Goal: Check status: Check status

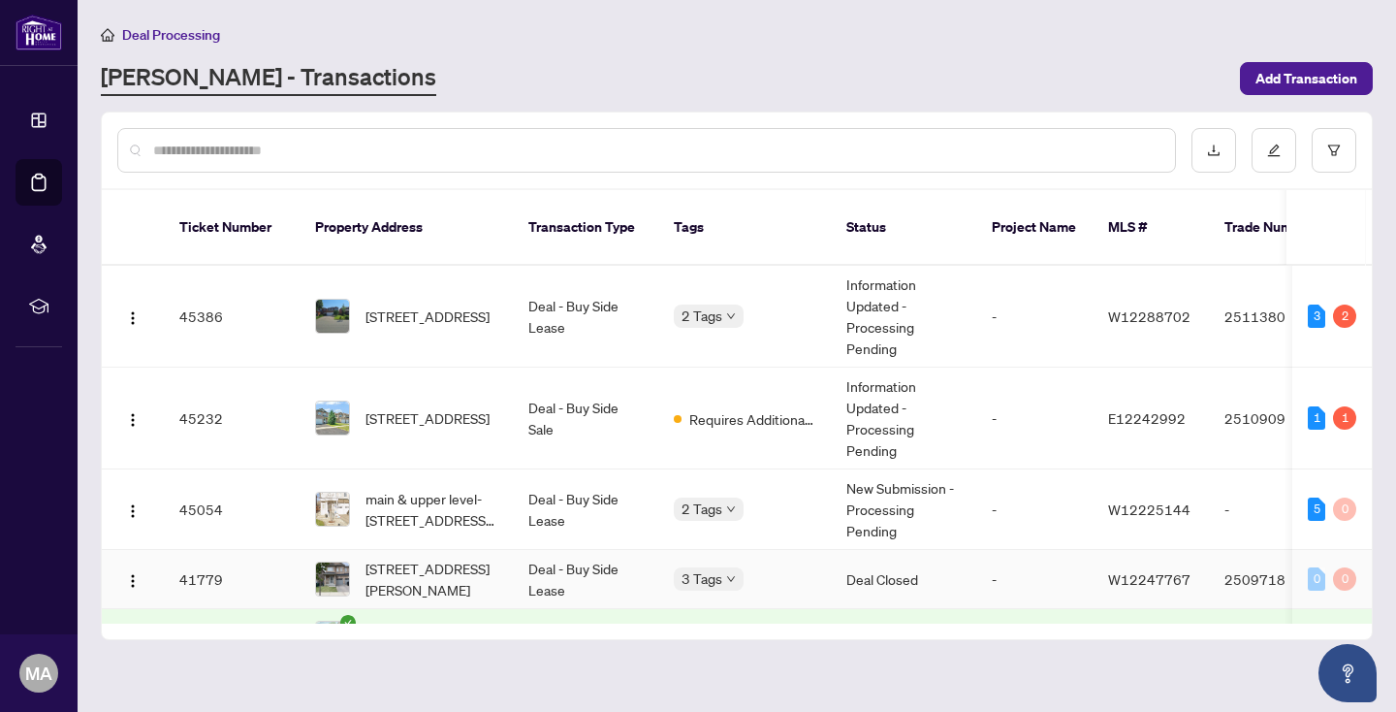
scroll to position [50, 0]
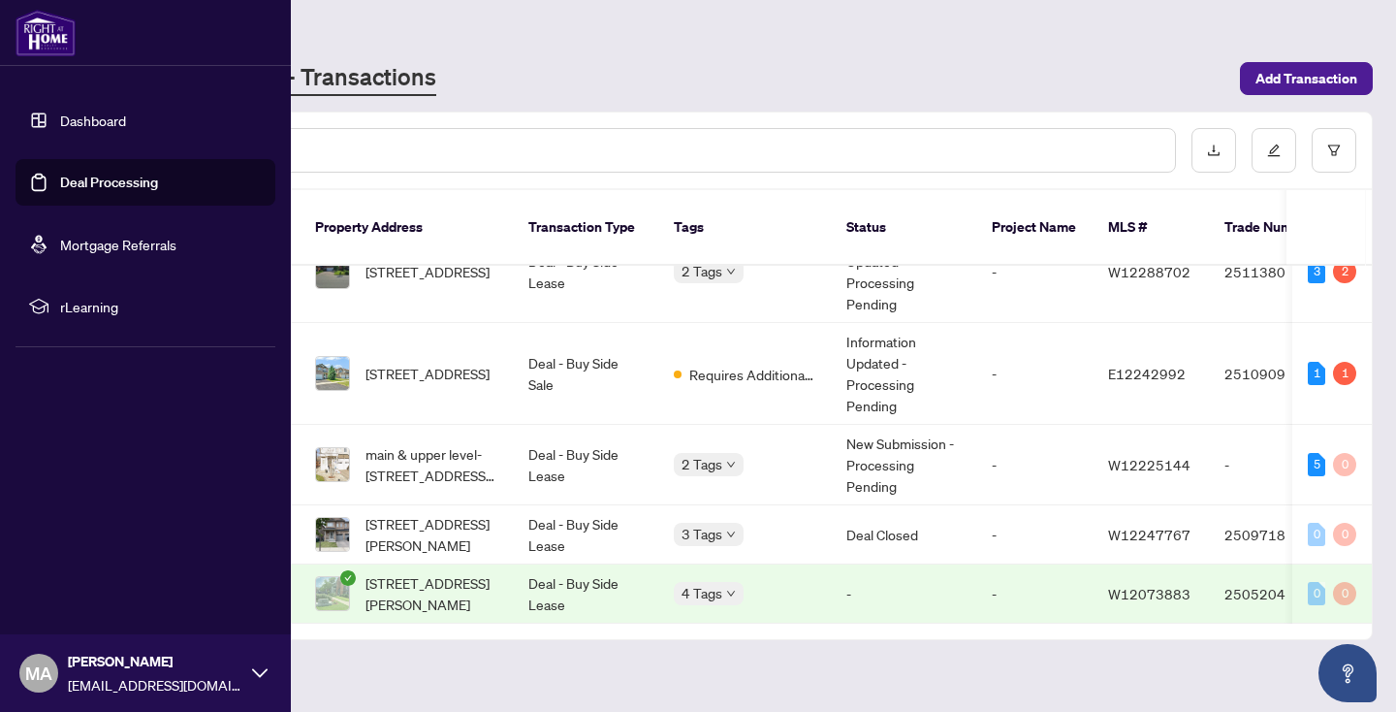
click at [87, 176] on link "Deal Processing" at bounding box center [109, 182] width 98 height 17
click at [83, 125] on link "Dashboard" at bounding box center [93, 120] width 66 height 17
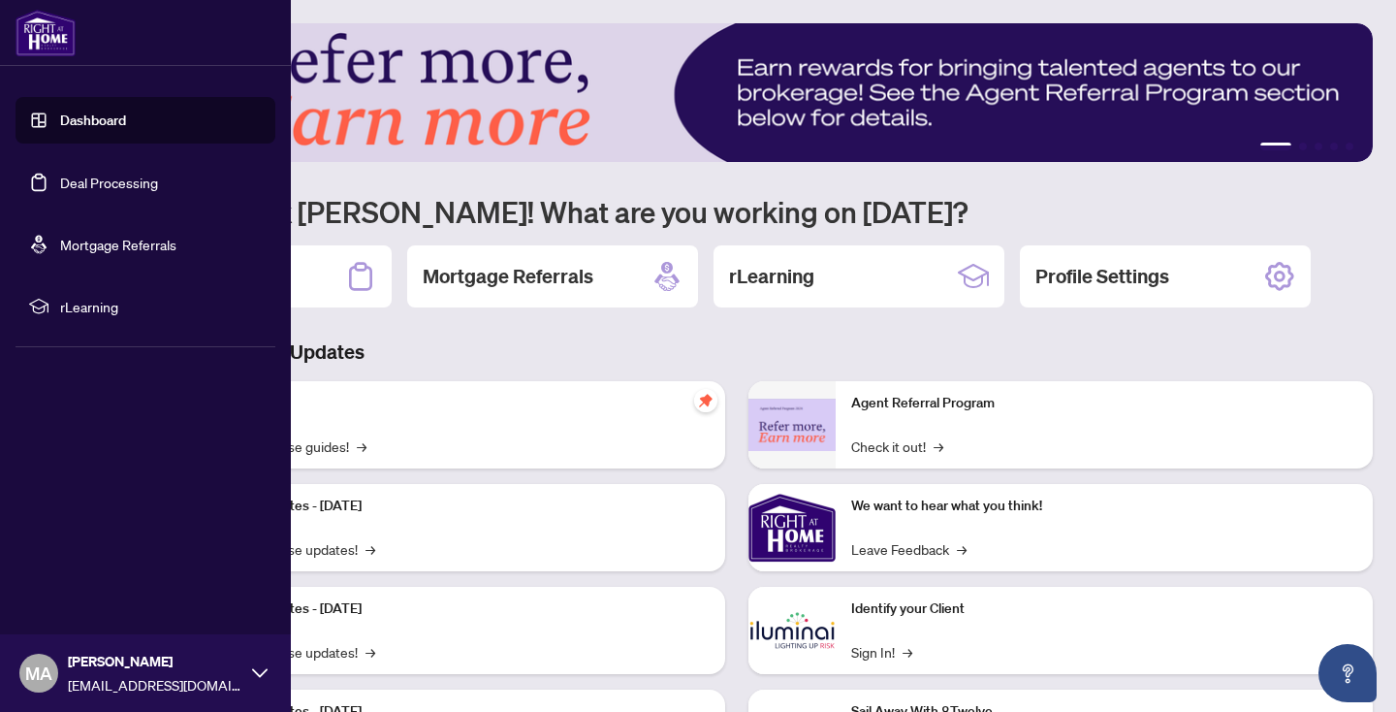
click at [88, 191] on link "Deal Processing" at bounding box center [109, 182] width 98 height 17
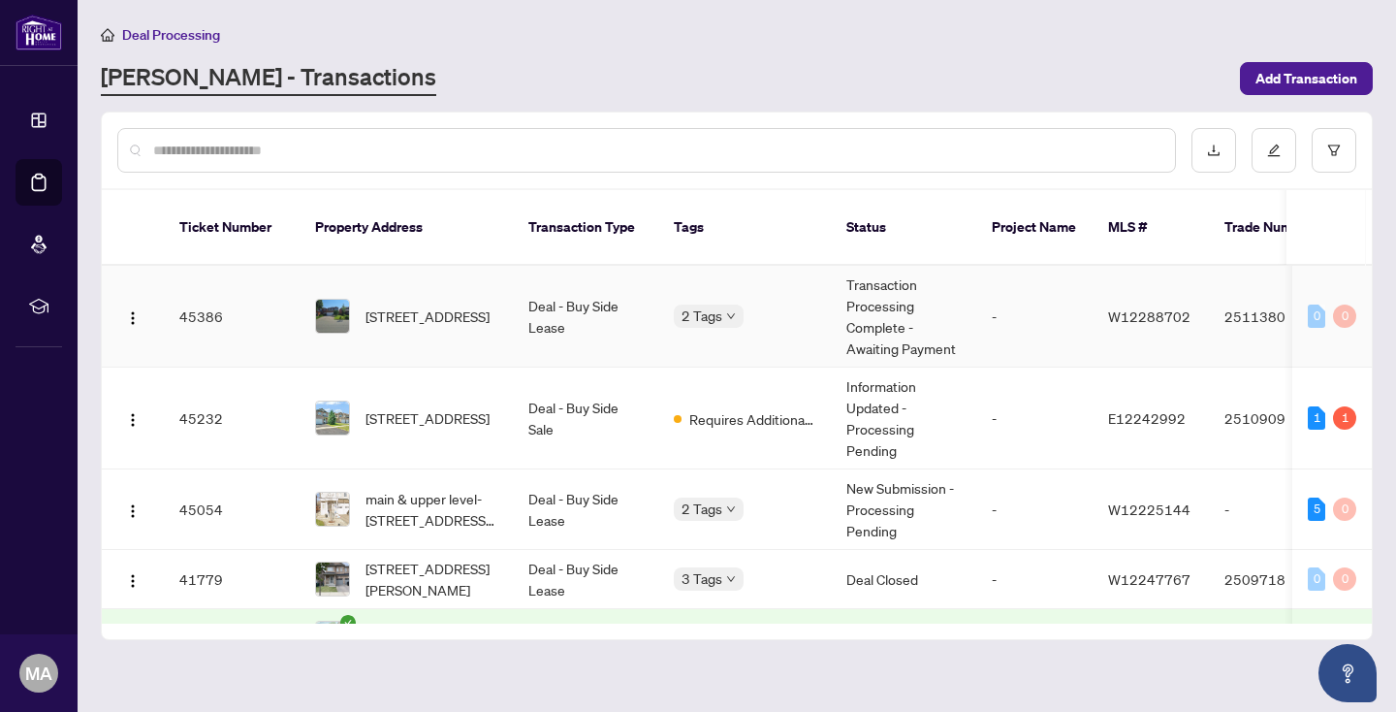
click at [916, 292] on td "Transaction Processing Complete - Awaiting Payment" at bounding box center [903, 317] width 145 height 102
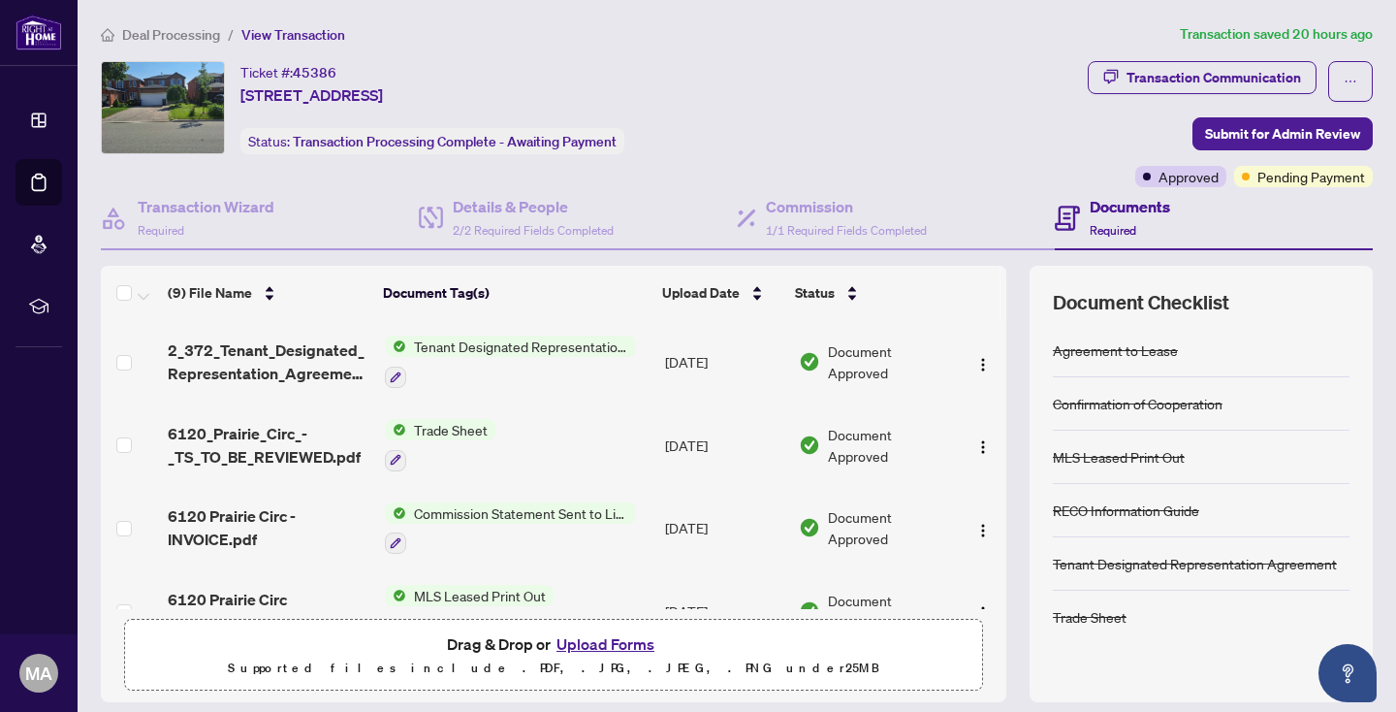
click at [189, 34] on span "Deal Processing" at bounding box center [171, 34] width 98 height 17
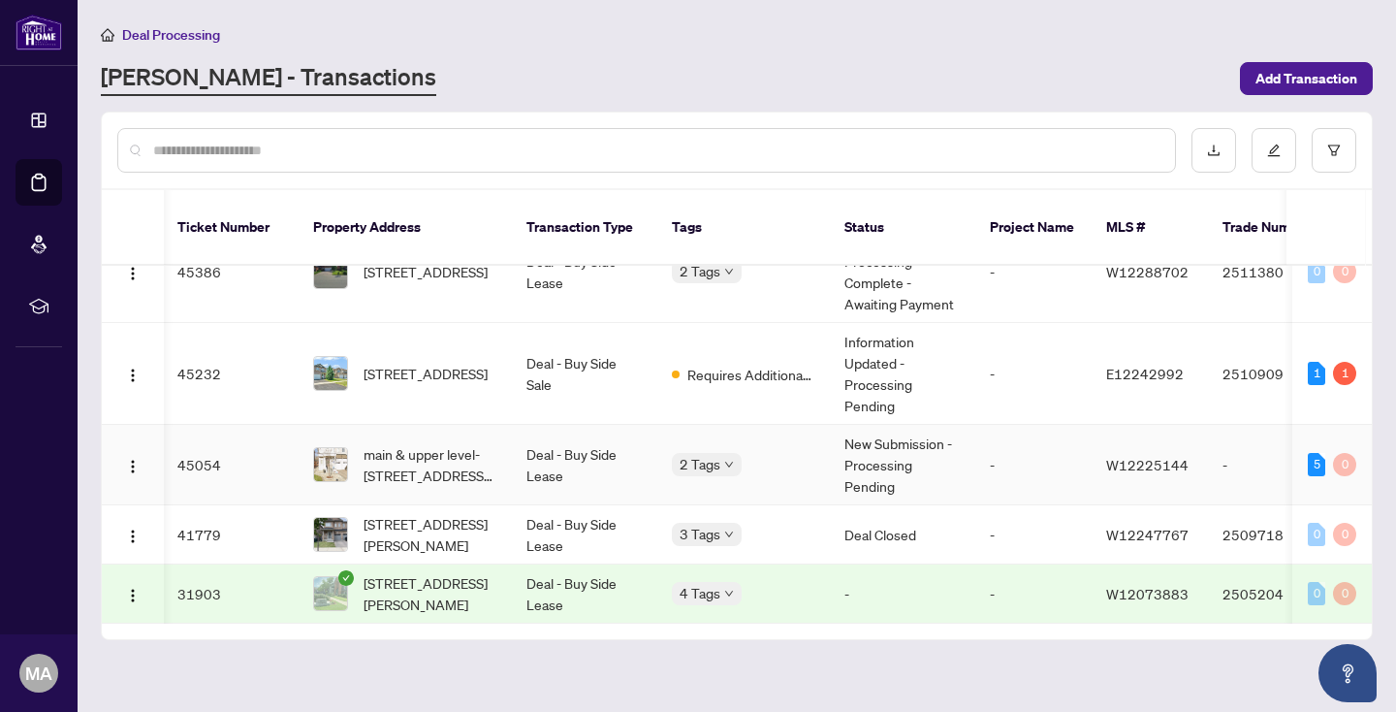
scroll to position [50, 2]
click at [776, 364] on span "Requires Additional Docs" at bounding box center [751, 374] width 126 height 21
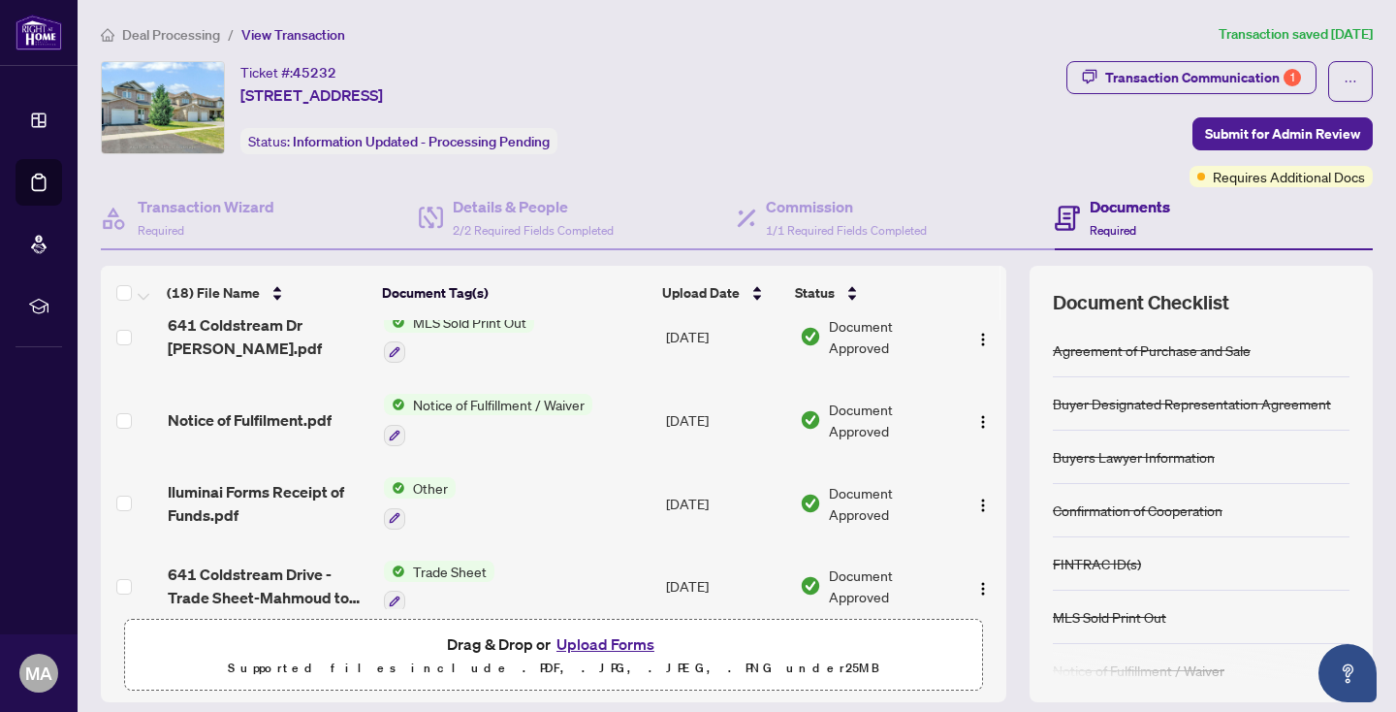
scroll to position [196, 0]
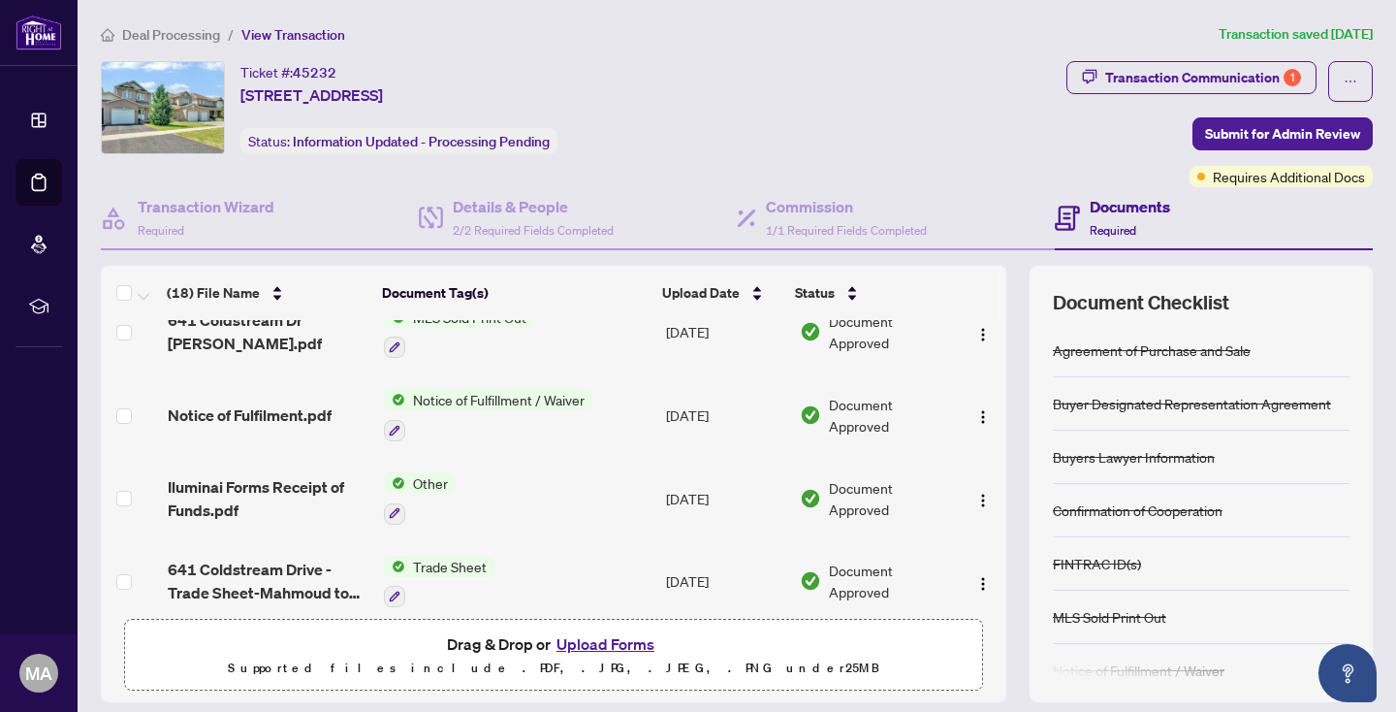
click at [151, 52] on div "Deal Processing / View Transaction Transaction saved [DATE] Ticket #: 45232 [ST…" at bounding box center [737, 420] width 1288 height 795
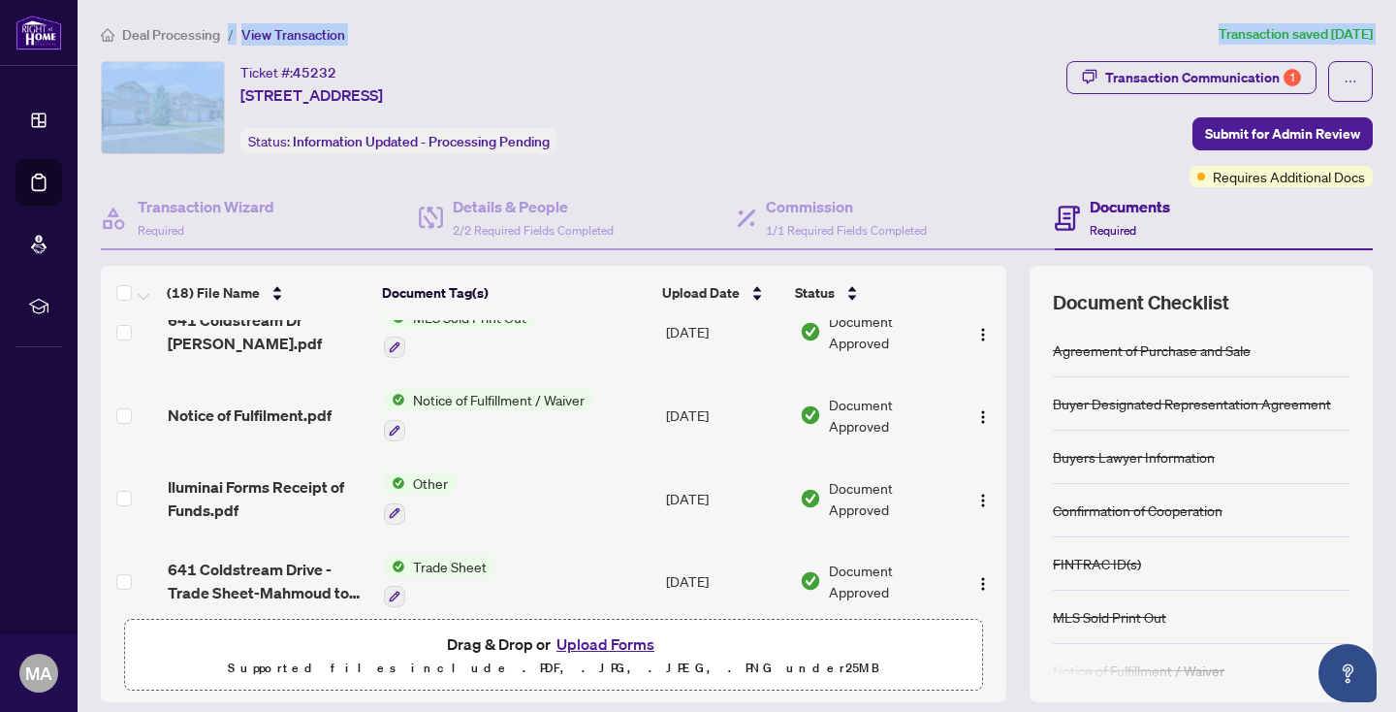
click at [151, 48] on div "Deal Processing / View Transaction Transaction saved [DATE] Ticket #: 45232 [ST…" at bounding box center [737, 420] width 1288 height 795
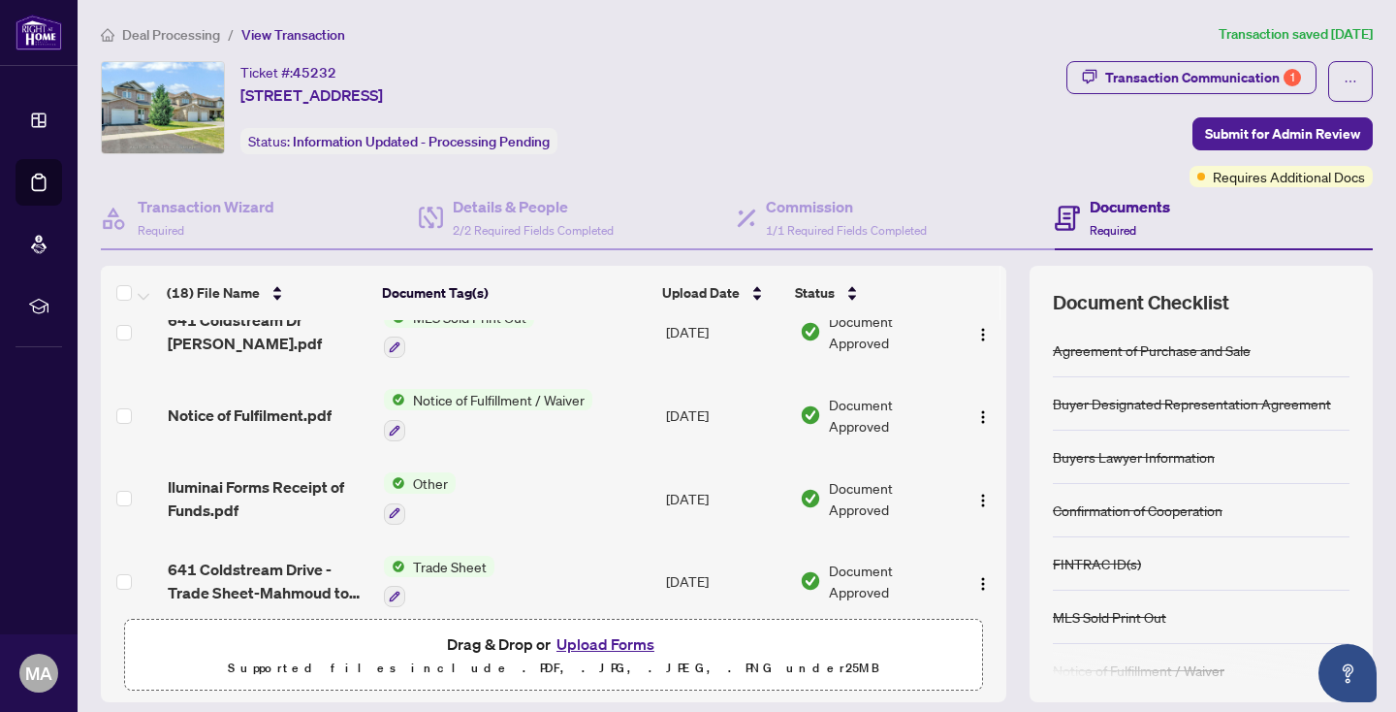
click at [149, 40] on span "Deal Processing" at bounding box center [171, 34] width 98 height 17
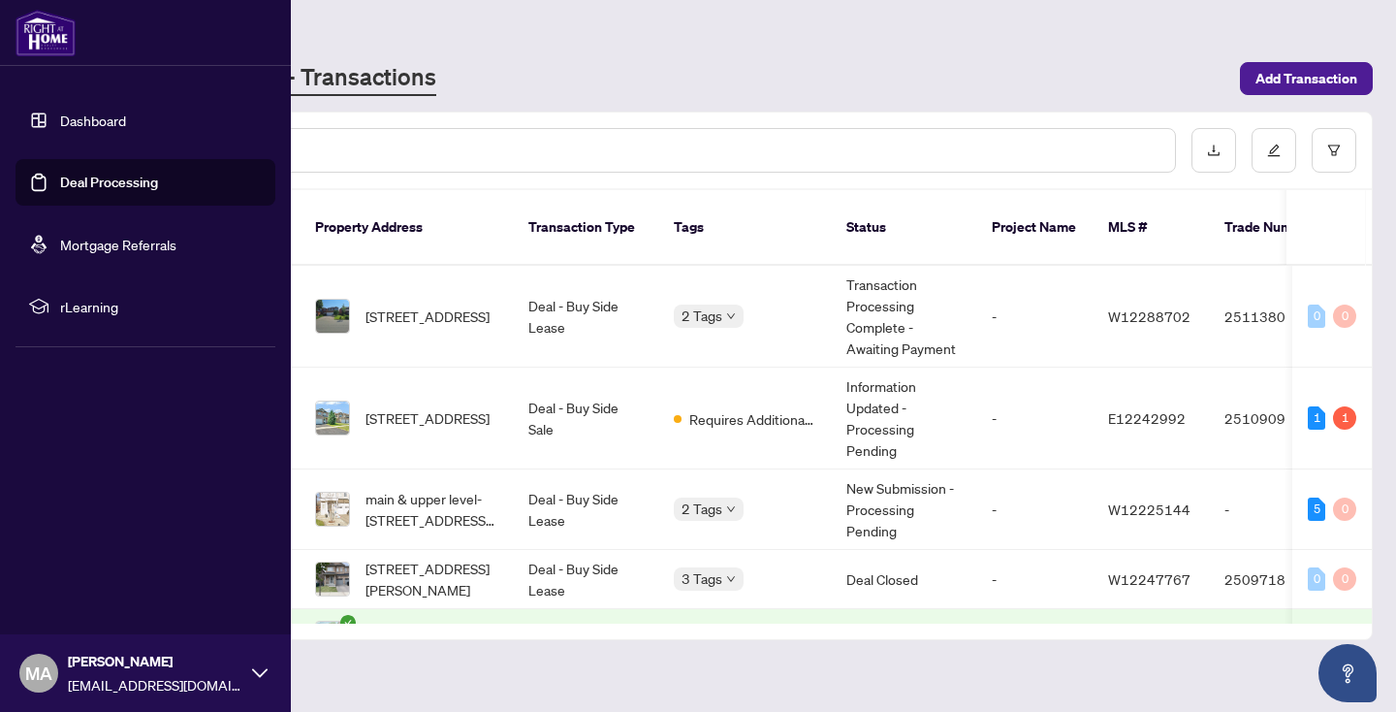
click at [73, 120] on link "Dashboard" at bounding box center [93, 120] width 66 height 17
